Goal: Task Accomplishment & Management: Use online tool/utility

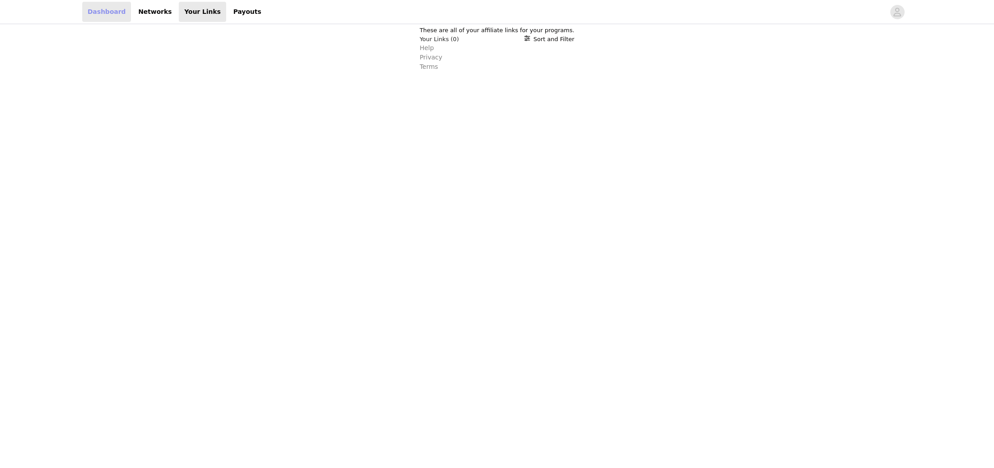
click at [103, 13] on link "Dashboard" at bounding box center [106, 12] width 49 height 20
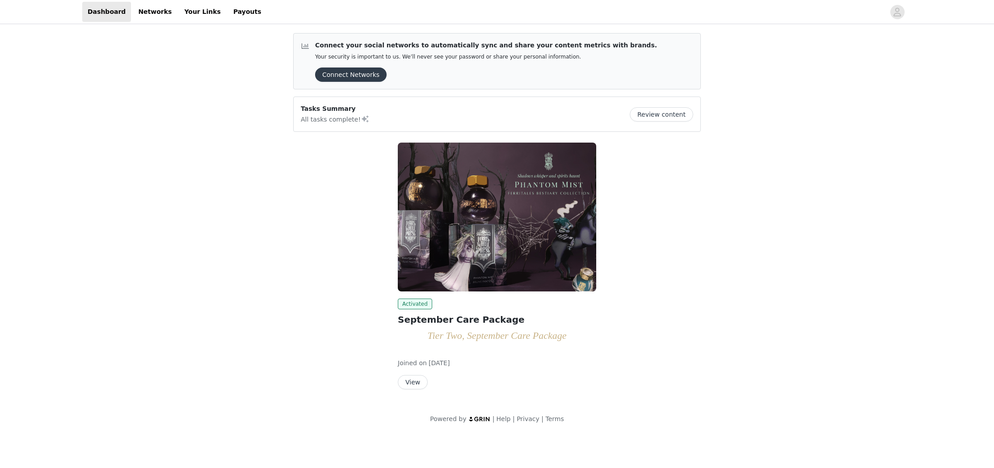
click at [411, 380] on button "View" at bounding box center [413, 382] width 30 height 14
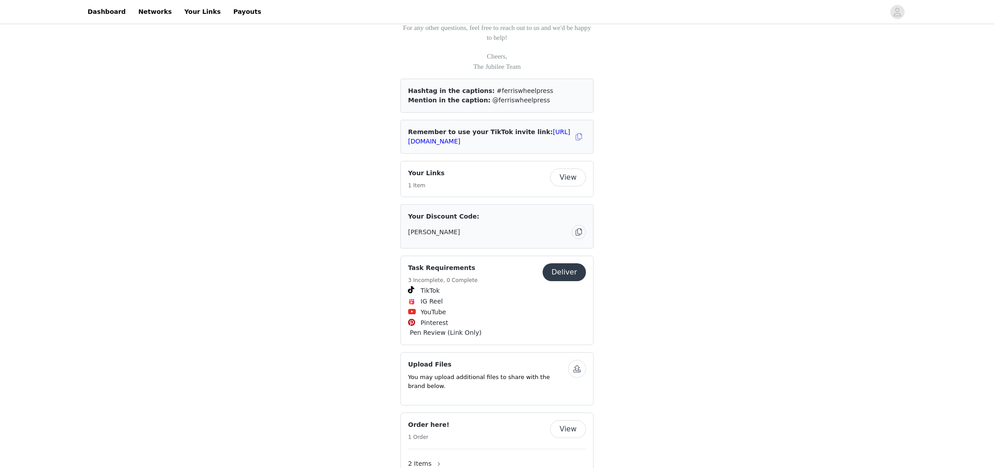
scroll to position [1069, 0]
click at [575, 186] on button "View" at bounding box center [568, 177] width 36 height 18
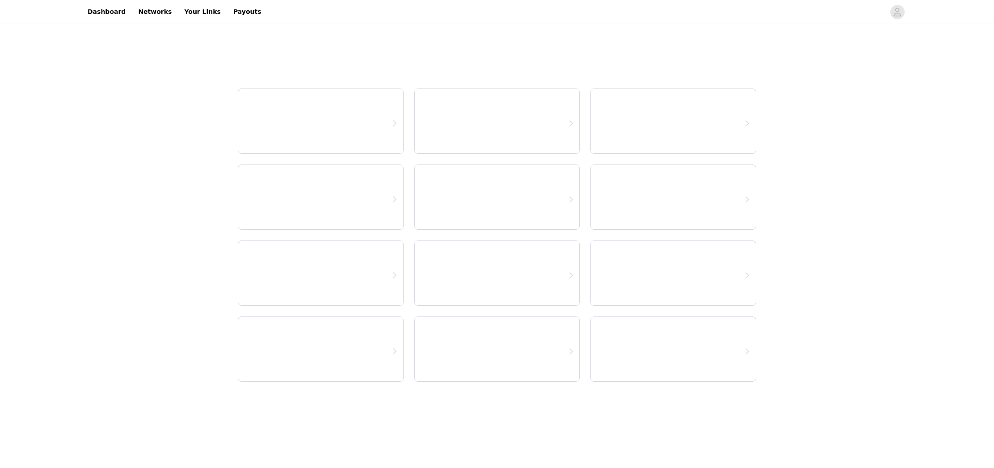
select select "12"
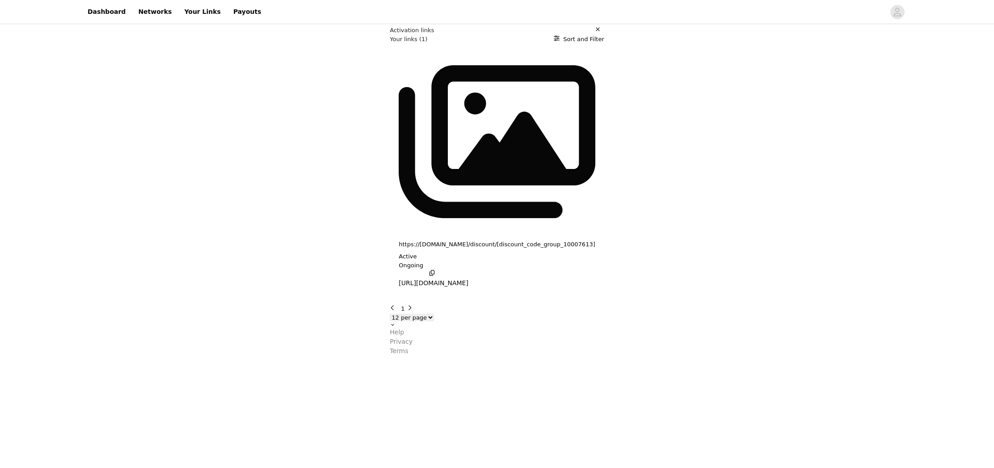
click at [429, 270] on icon "button" at bounding box center [432, 273] width 6 height 6
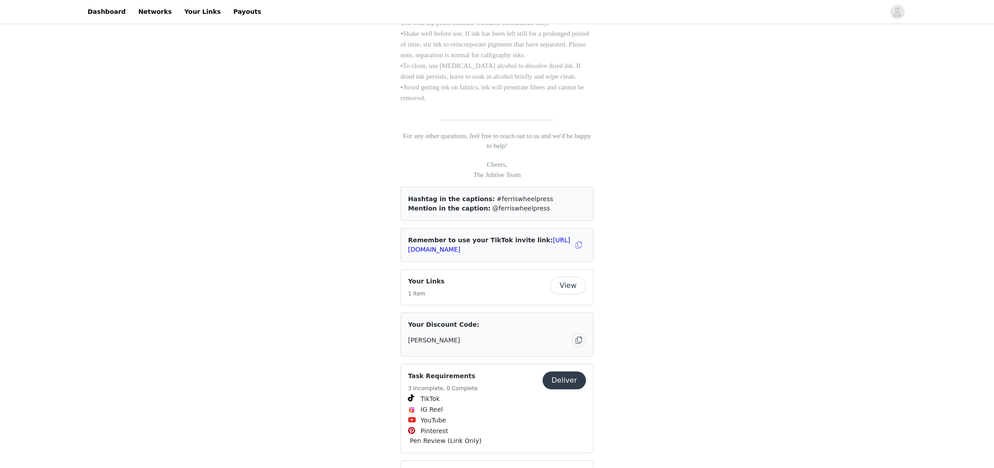
scroll to position [963, 0]
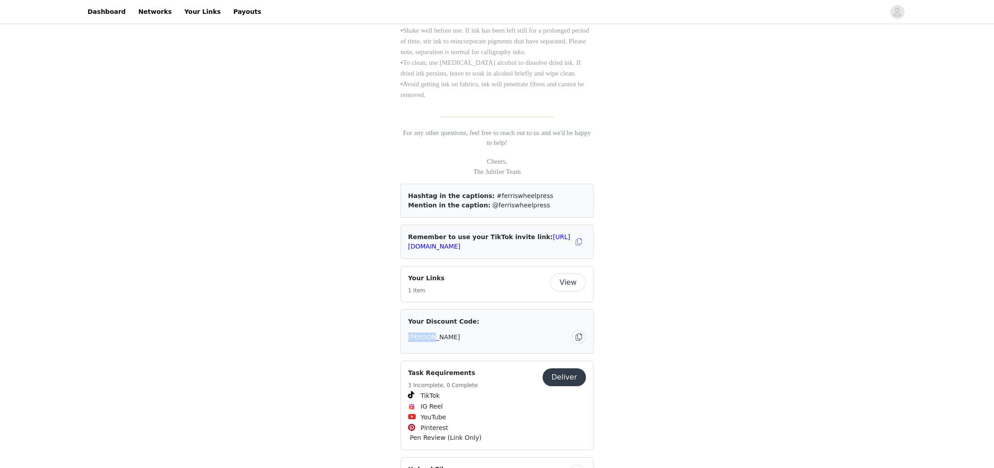
drag, startPoint x: 408, startPoint y: 357, endPoint x: 449, endPoint y: 359, distance: 41.1
click at [449, 342] on div "[PERSON_NAME]" at bounding box center [490, 336] width 164 height 9
copy span "[PERSON_NAME]"
